Goal: Task Accomplishment & Management: Complete application form

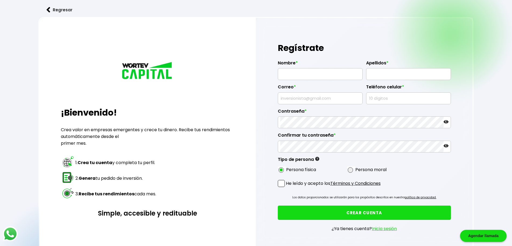
click at [48, 9] on img at bounding box center [49, 10] width 4 height 6
click at [59, 9] on button "Regresar" at bounding box center [59, 10] width 42 height 14
